Goal: Task Accomplishment & Management: Use online tool/utility

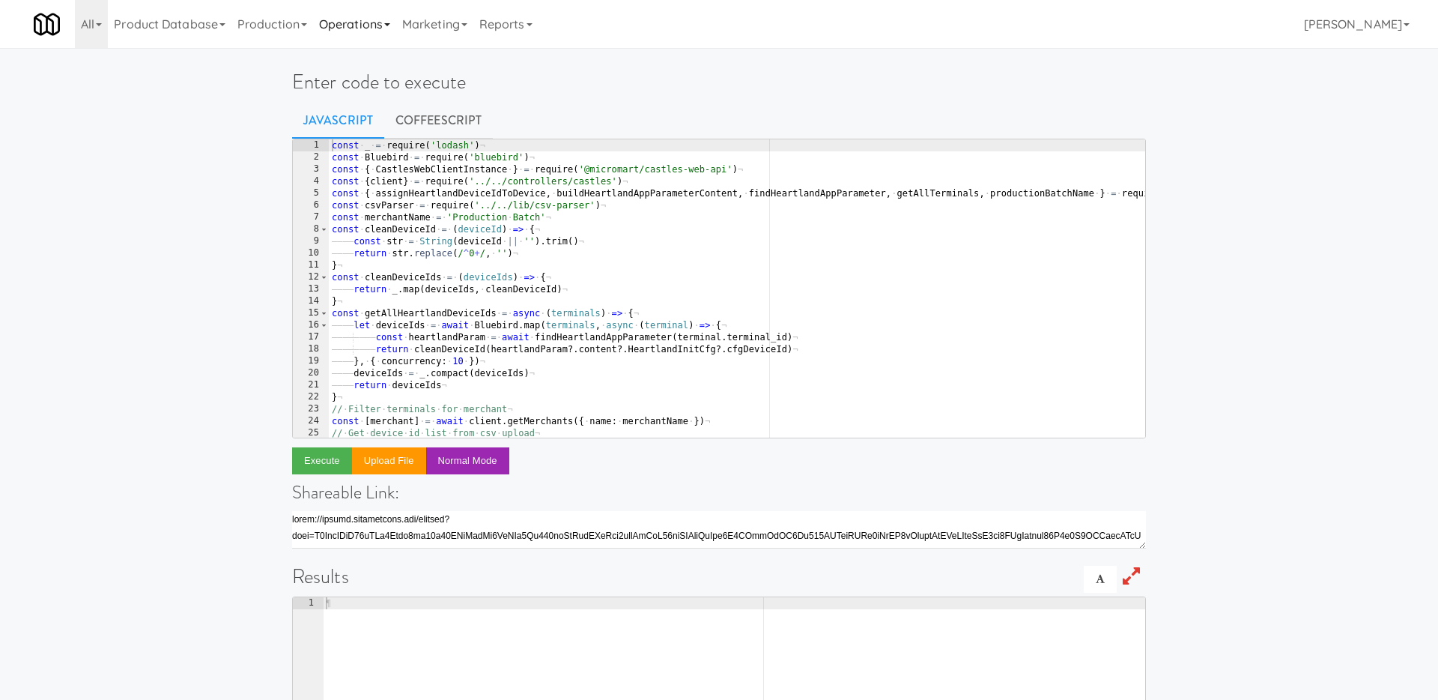
click at [341, 29] on link "Operations" at bounding box center [354, 24] width 83 height 48
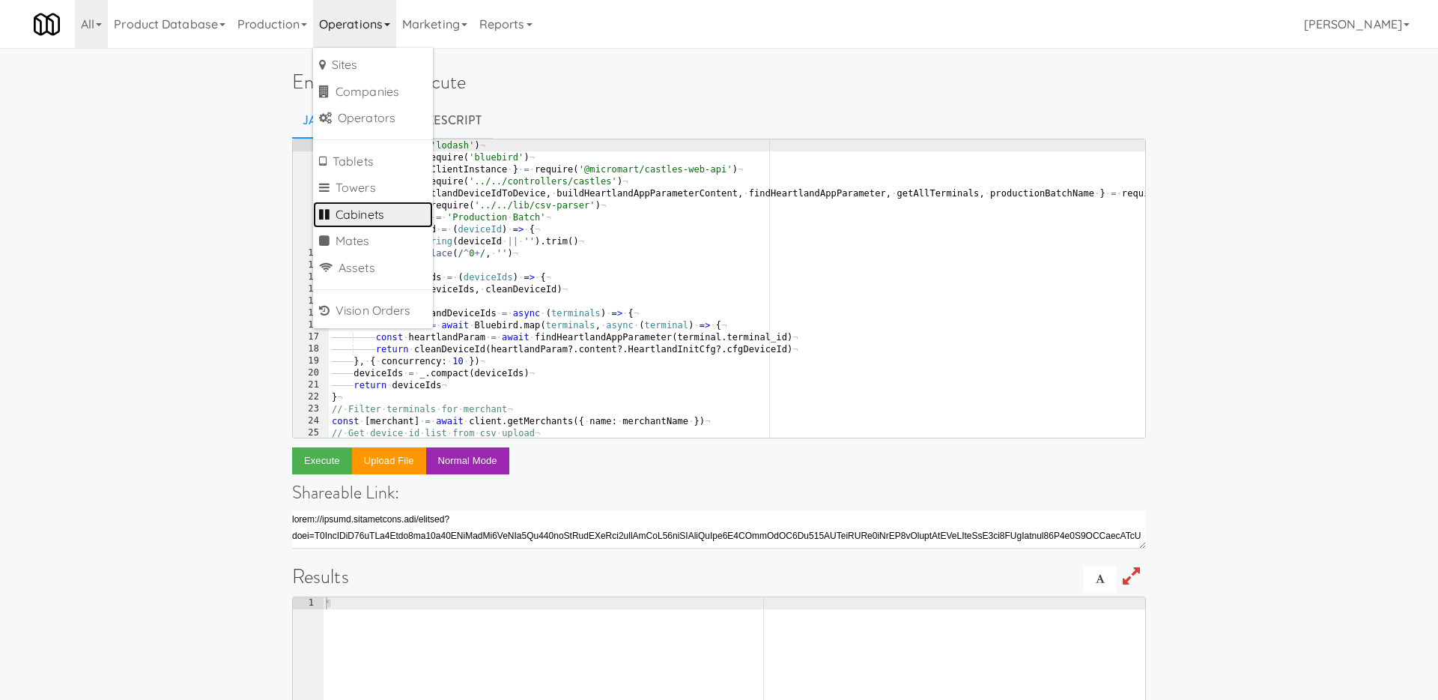
click at [366, 218] on link "Cabinets" at bounding box center [373, 214] width 120 height 27
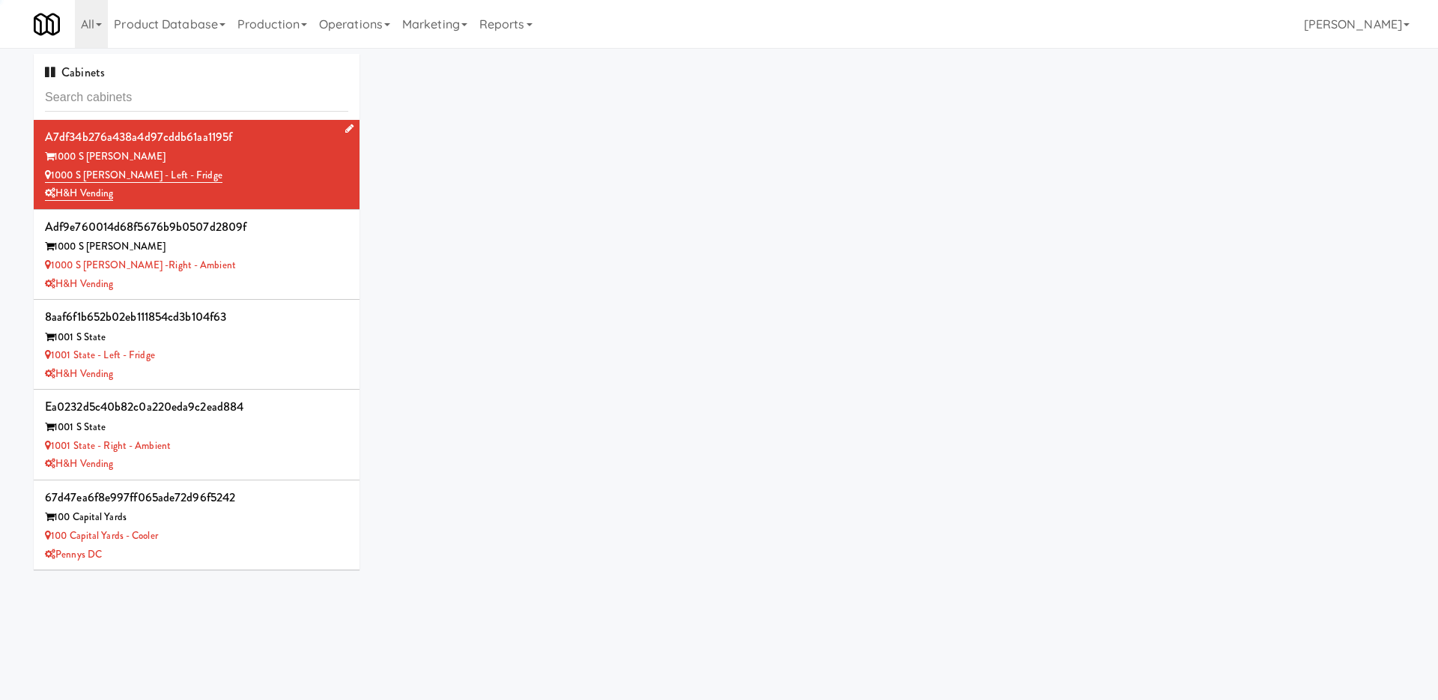
type input "096434ba2e3a4a72ed3b291acccc2d6a"
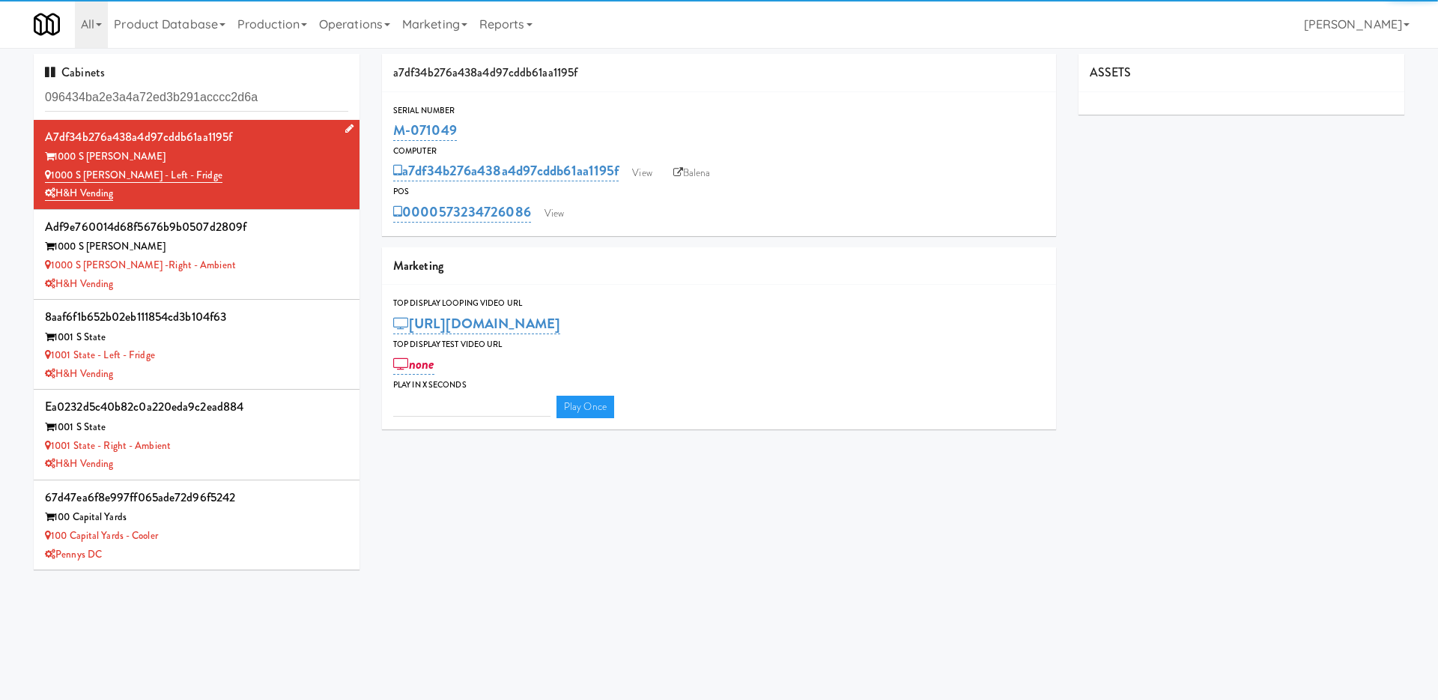
type input "3"
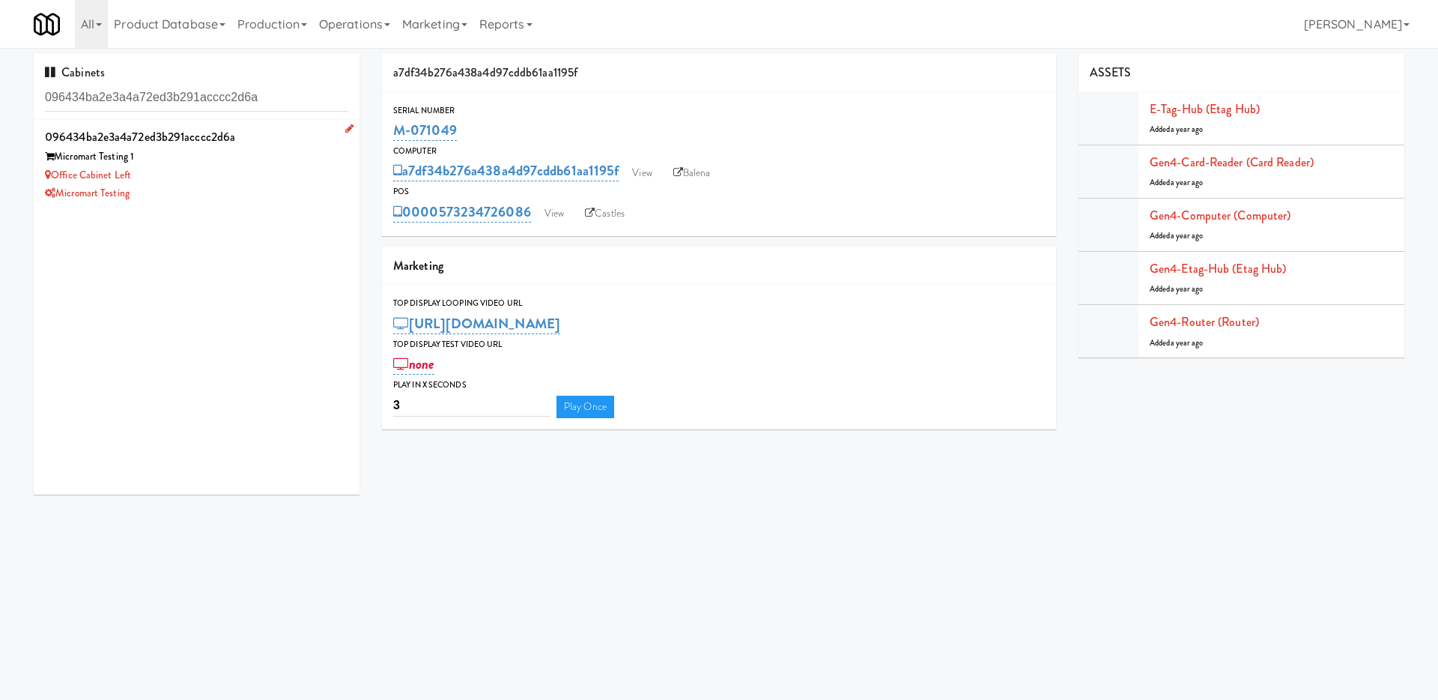
type input "096434ba2e3a4a72ed3b291acccc2d6a"
click at [261, 159] on div "Micromart Testing 1" at bounding box center [196, 157] width 303 height 19
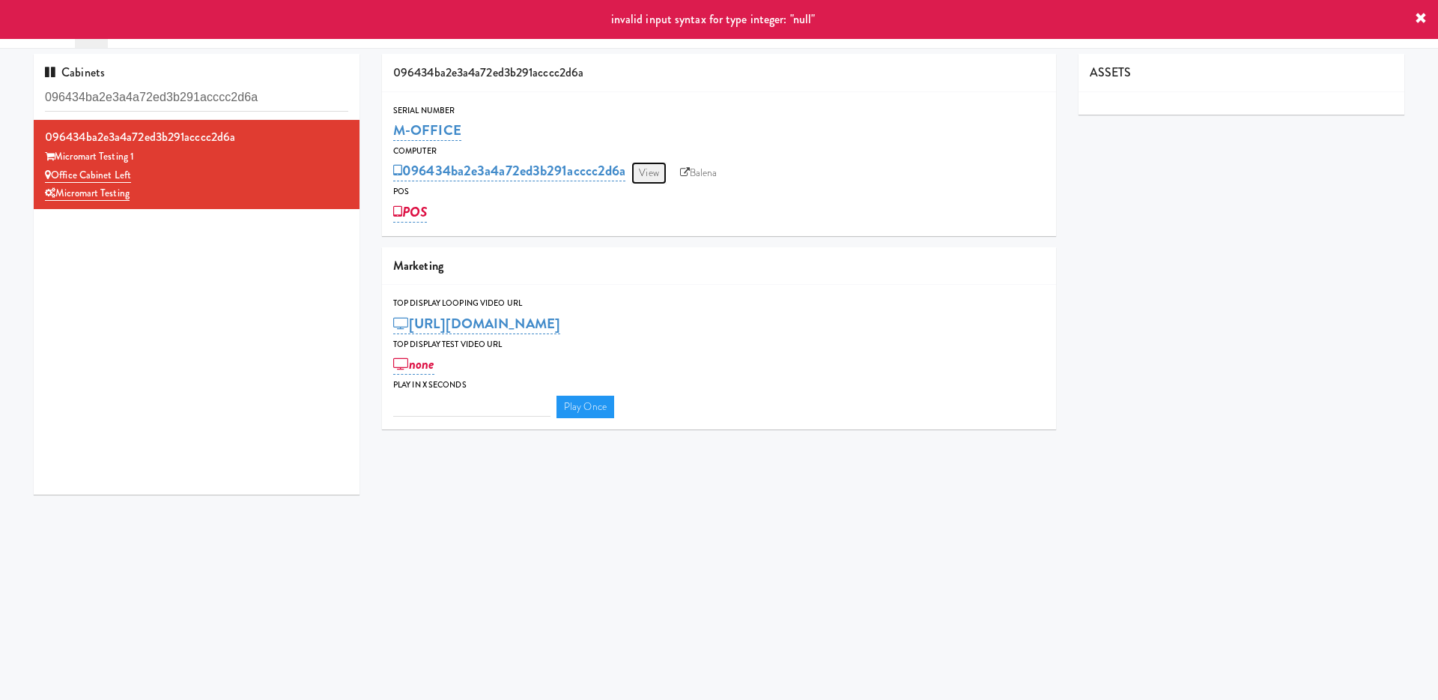
click at [653, 175] on link "View" at bounding box center [648, 173] width 34 height 22
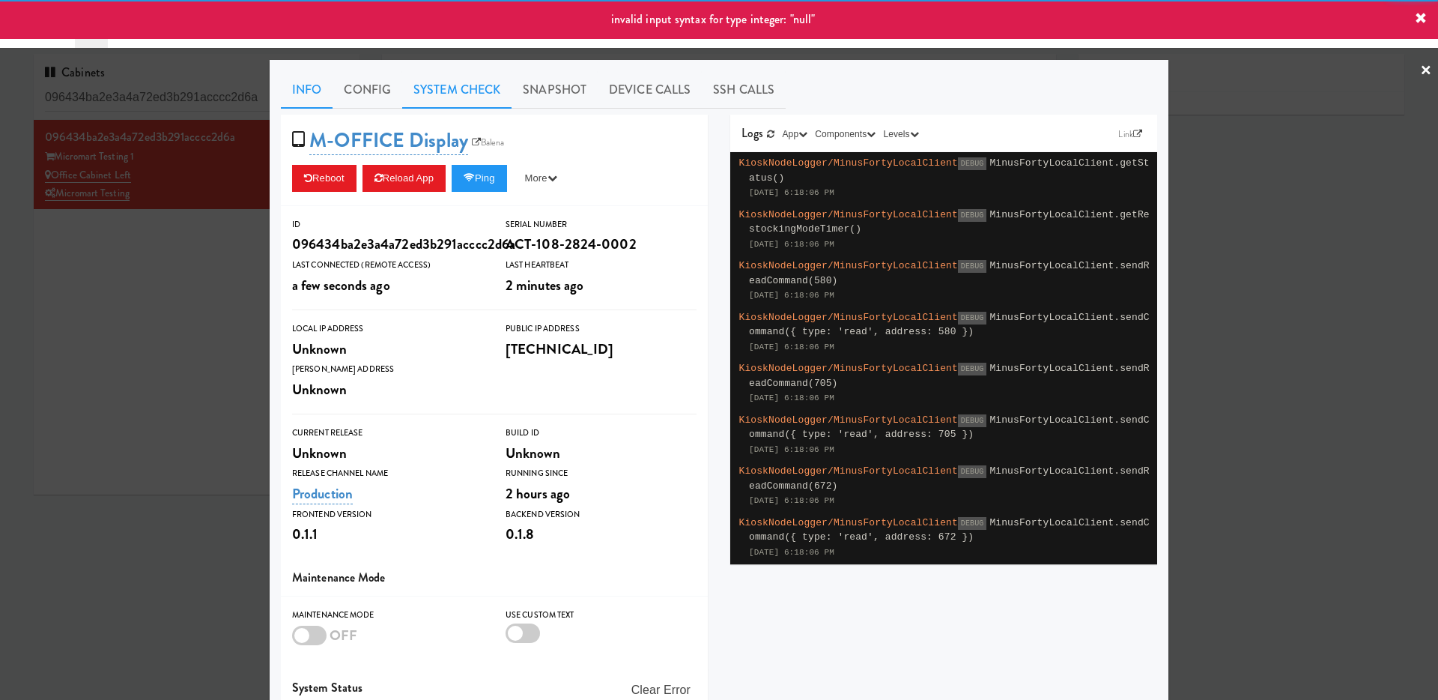
click at [434, 93] on link "System Check" at bounding box center [456, 89] width 109 height 37
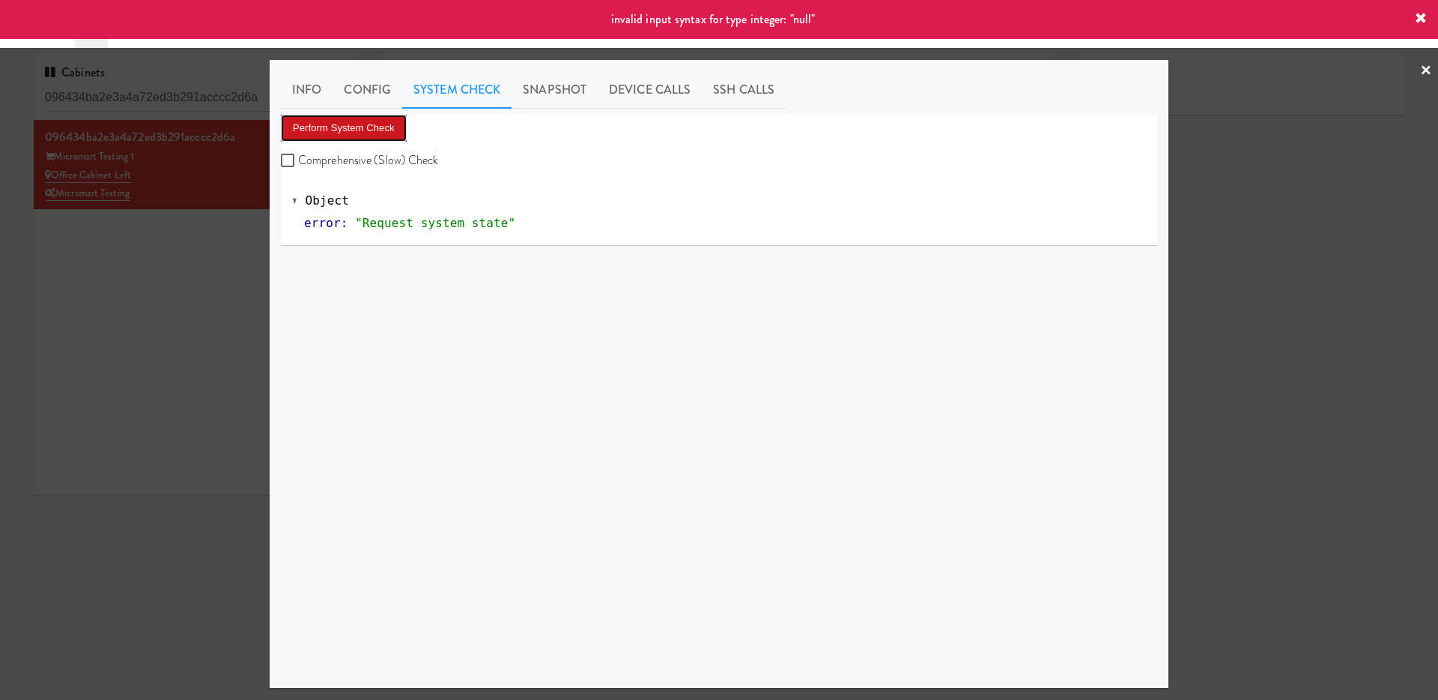
click at [367, 130] on button "Perform System Check" at bounding box center [344, 128] width 126 height 27
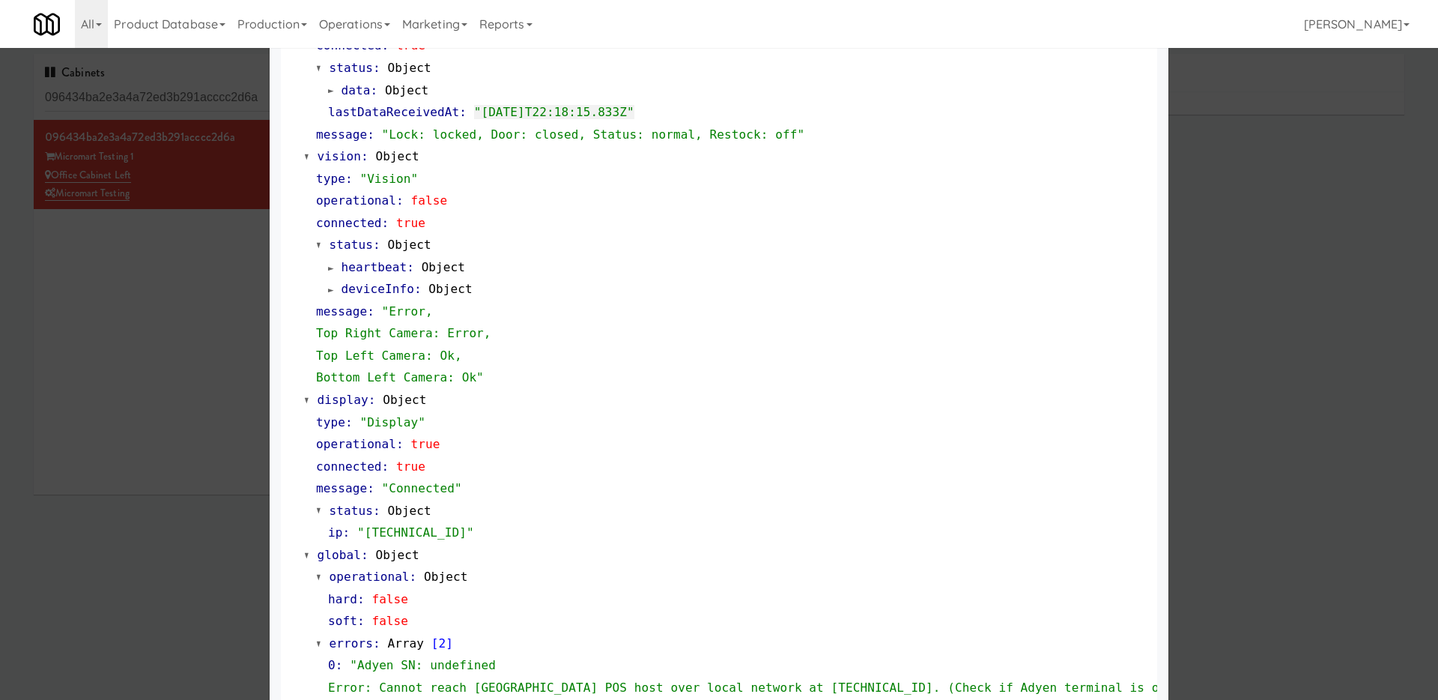
scroll to position [464, 0]
click at [331, 269] on span at bounding box center [331, 268] width 6 height 11
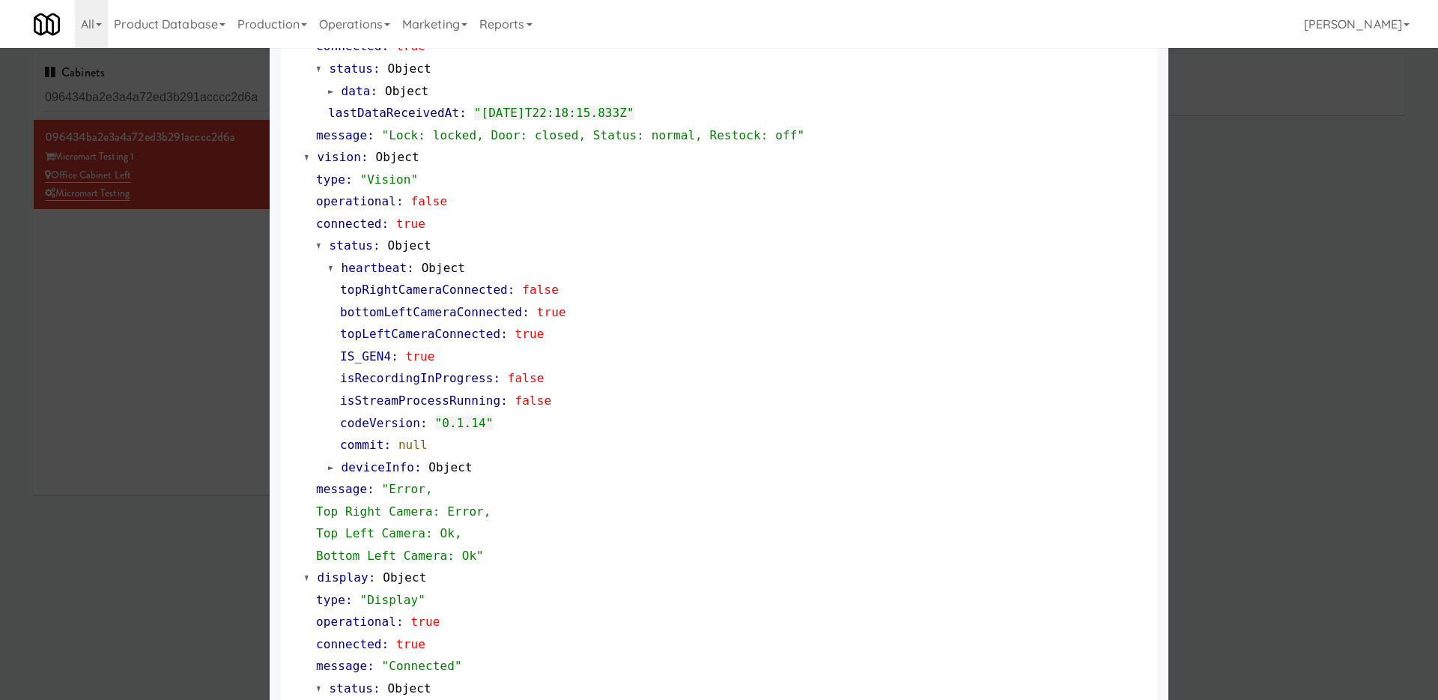
click at [334, 466] on link "deviceInfo : Object" at bounding box center [400, 467] width 145 height 14
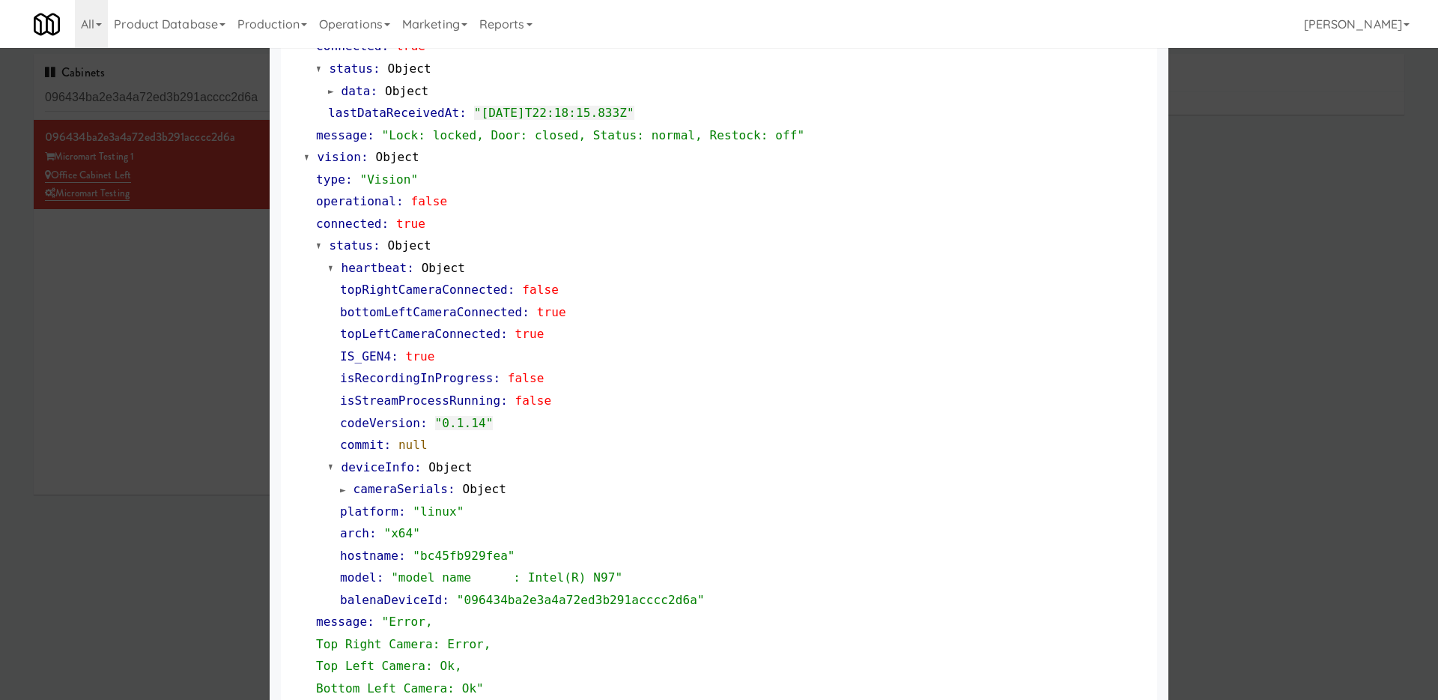
scroll to position [473, 0]
